Goal: Find specific page/section

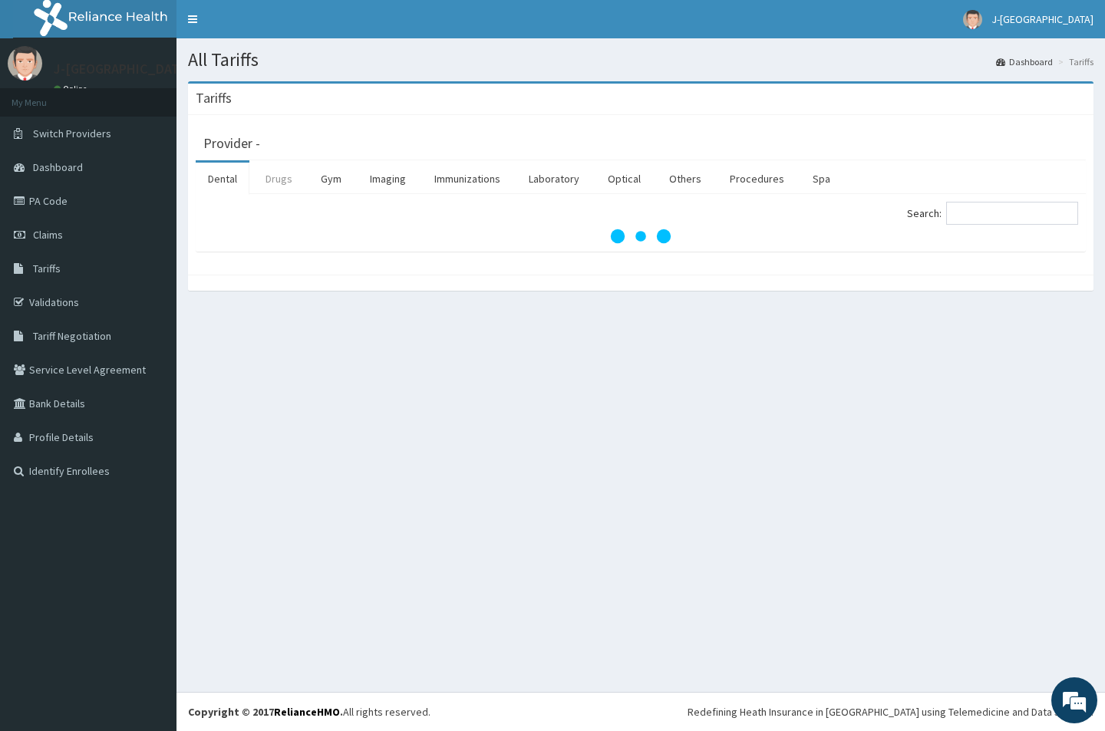
click at [272, 173] on link "Drugs" at bounding box center [278, 179] width 51 height 32
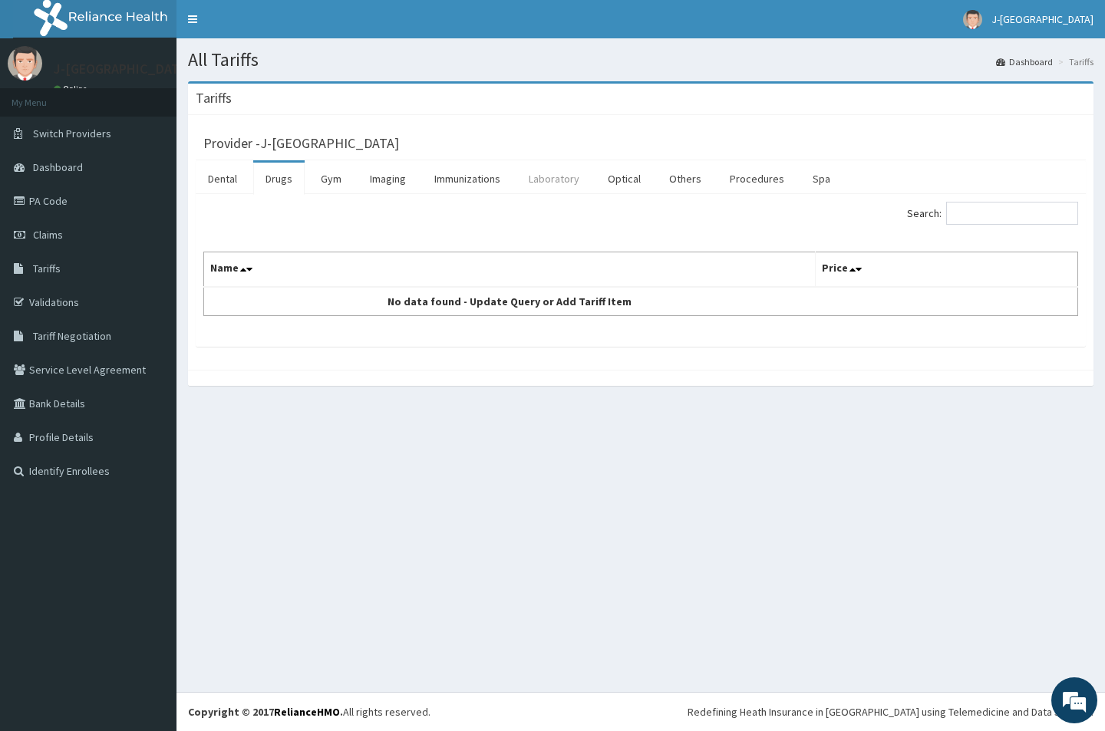
click at [553, 177] on link "Laboratory" at bounding box center [553, 179] width 75 height 32
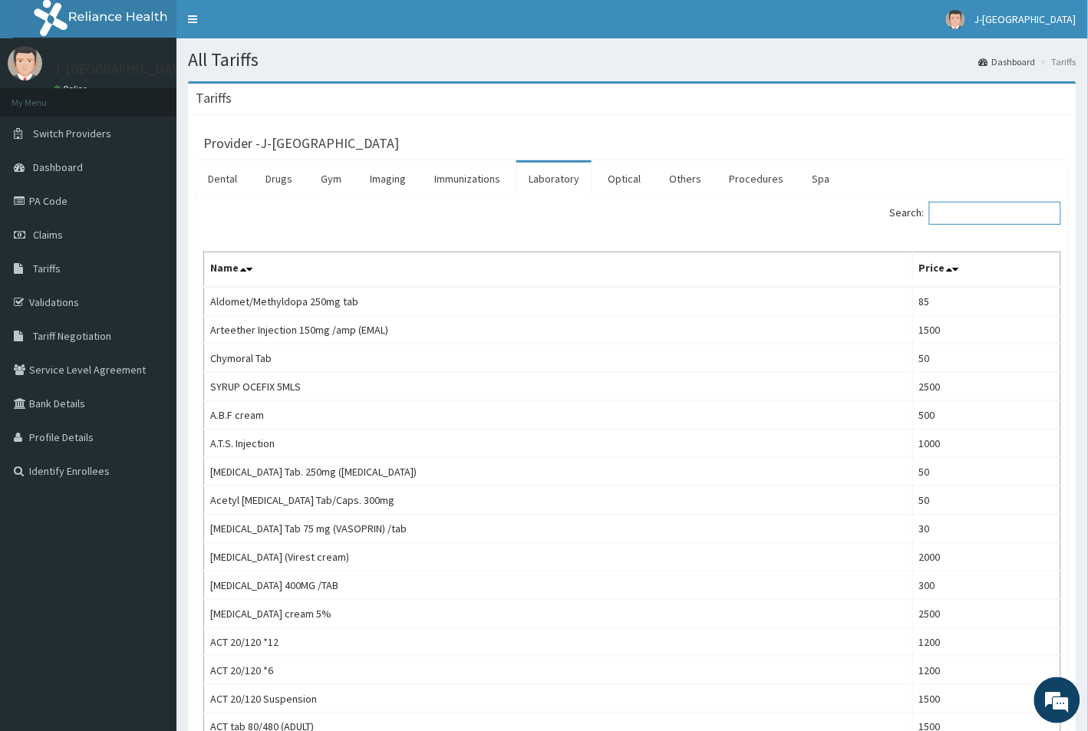
click at [982, 216] on input "Search:" at bounding box center [995, 213] width 132 height 23
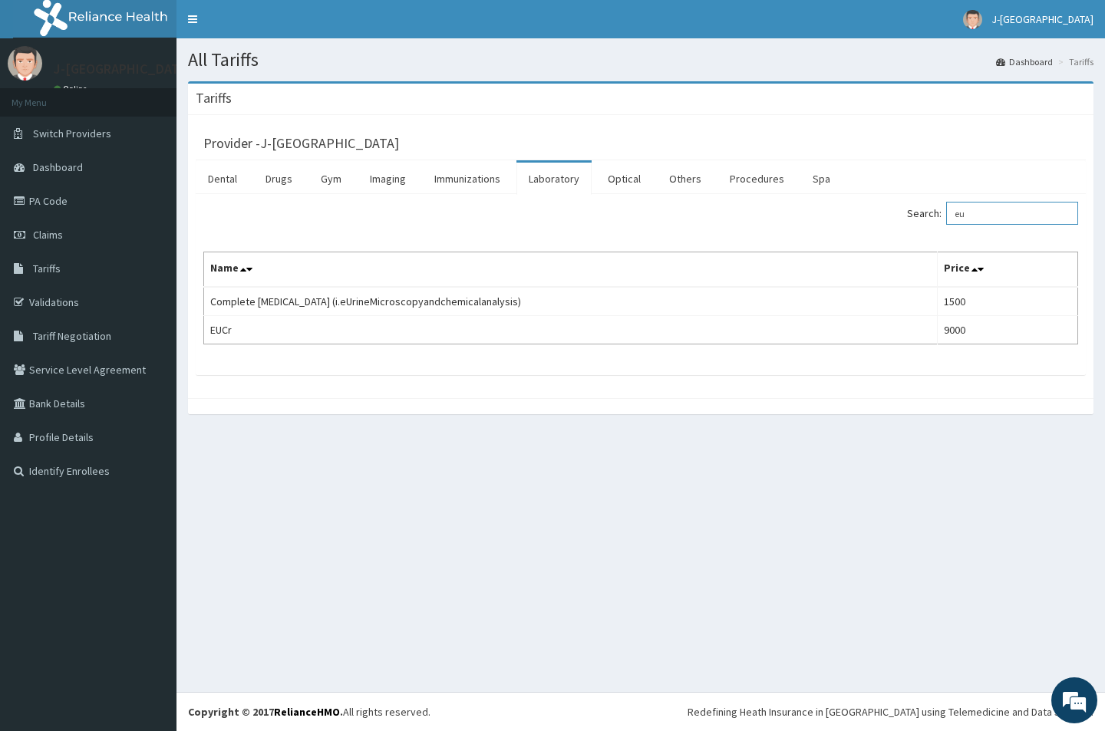
type input "e"
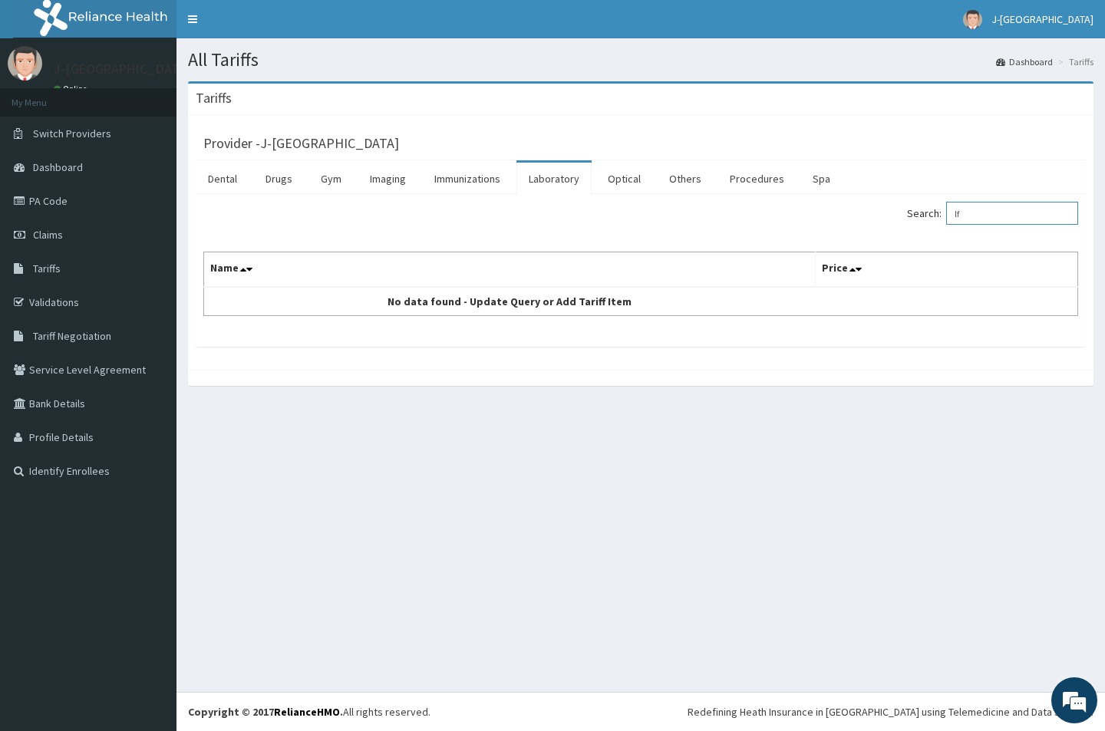
type input "l"
drag, startPoint x: 998, startPoint y: 219, endPoint x: 964, endPoint y: 221, distance: 34.6
click at [964, 221] on input "liver" at bounding box center [1012, 213] width 132 height 23
paste input "Glycosylated hemoglobi"
drag, startPoint x: 996, startPoint y: 213, endPoint x: 961, endPoint y: 219, distance: 35.7
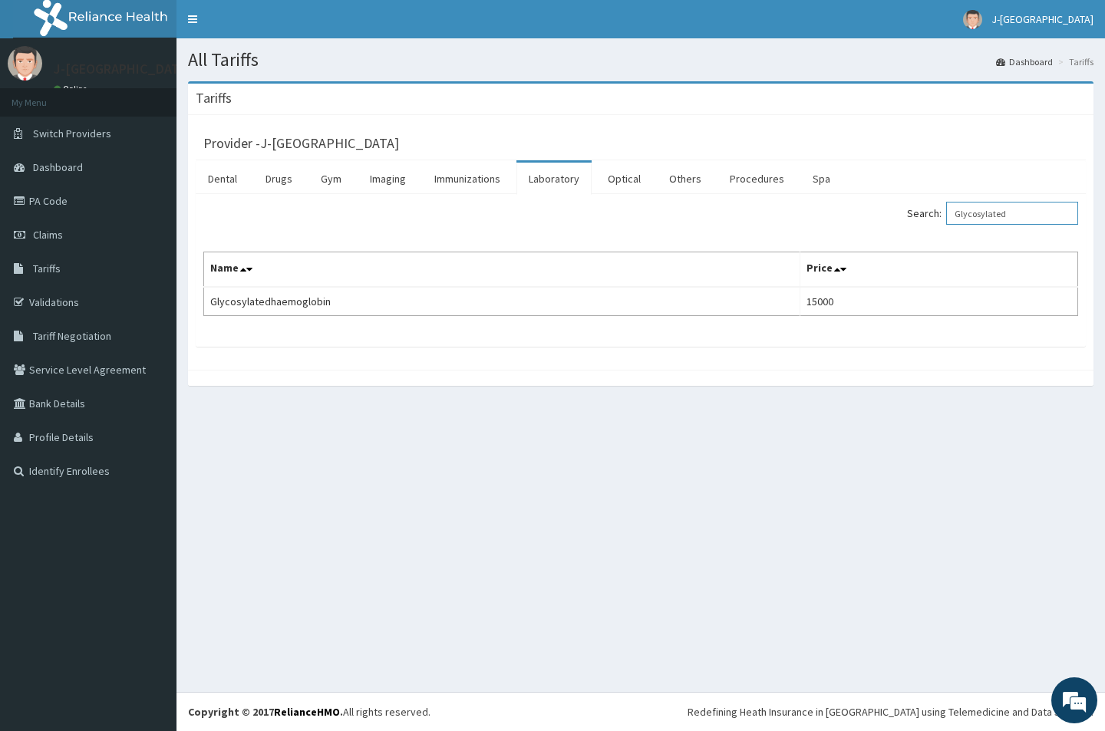
click at [961, 219] on input "Glycosylated" at bounding box center [1012, 213] width 132 height 23
type input "lipid"
drag, startPoint x: 988, startPoint y: 209, endPoint x: 960, endPoint y: 209, distance: 28.4
click at [960, 209] on input "lipid" at bounding box center [1012, 213] width 132 height 23
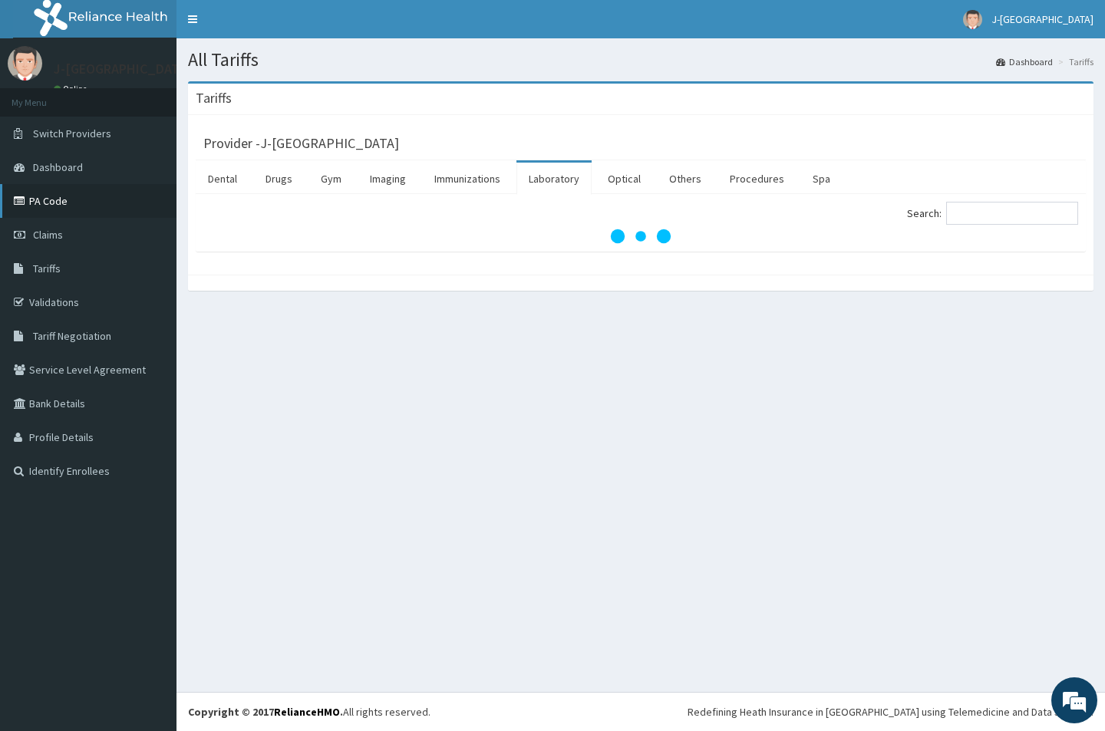
click at [48, 204] on link "PA Code" at bounding box center [88, 201] width 176 height 34
